Goal: Transaction & Acquisition: Book appointment/travel/reservation

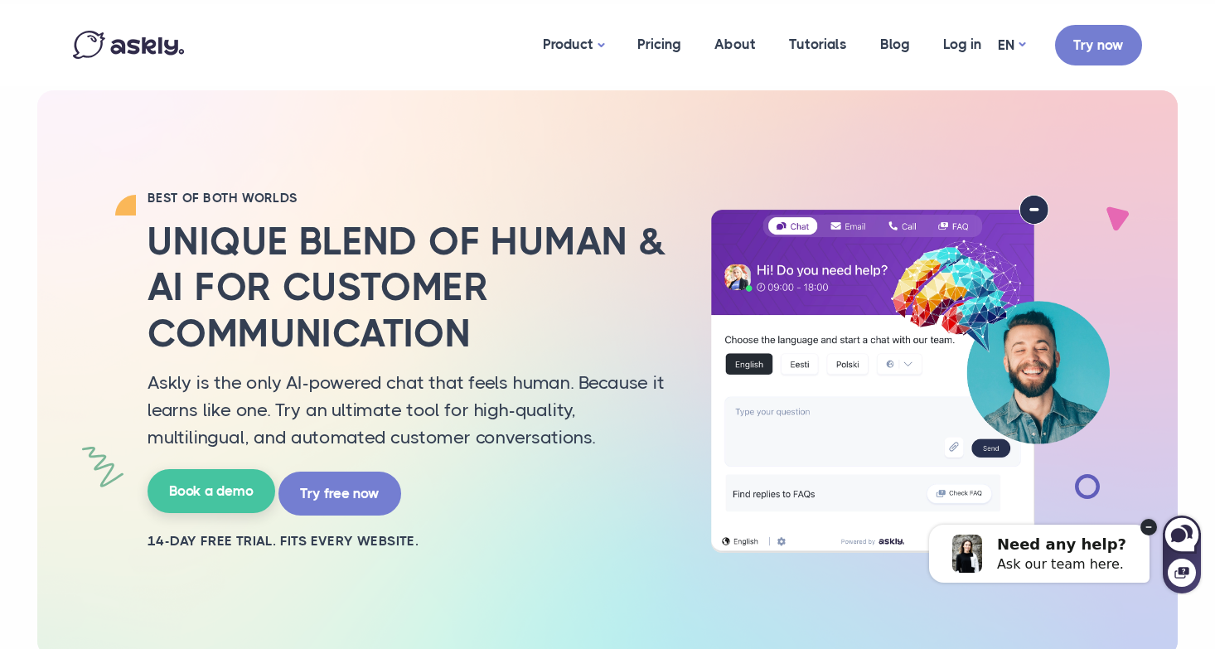
click at [191, 484] on link "Book a demo" at bounding box center [211, 491] width 128 height 44
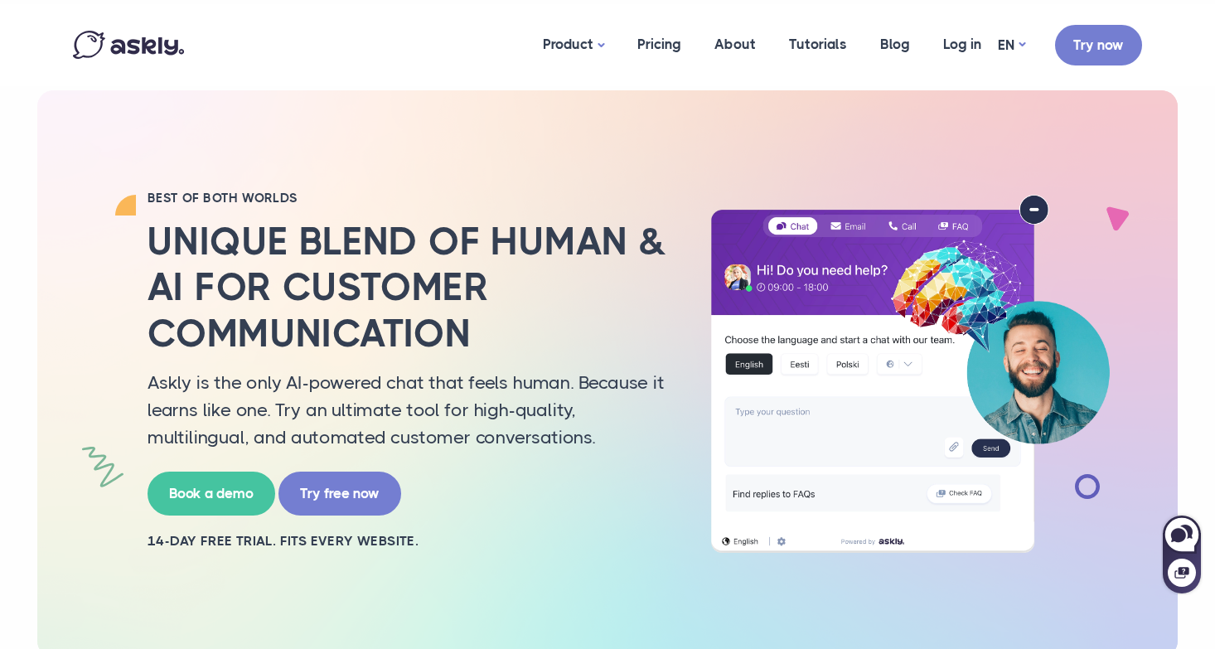
click at [417, 505] on div "BEST OF BOTH WORLDS Unique blend of human & AI for customer communication Askly…" at bounding box center [408, 374] width 547 height 368
